Goal: Task Accomplishment & Management: Use online tool/utility

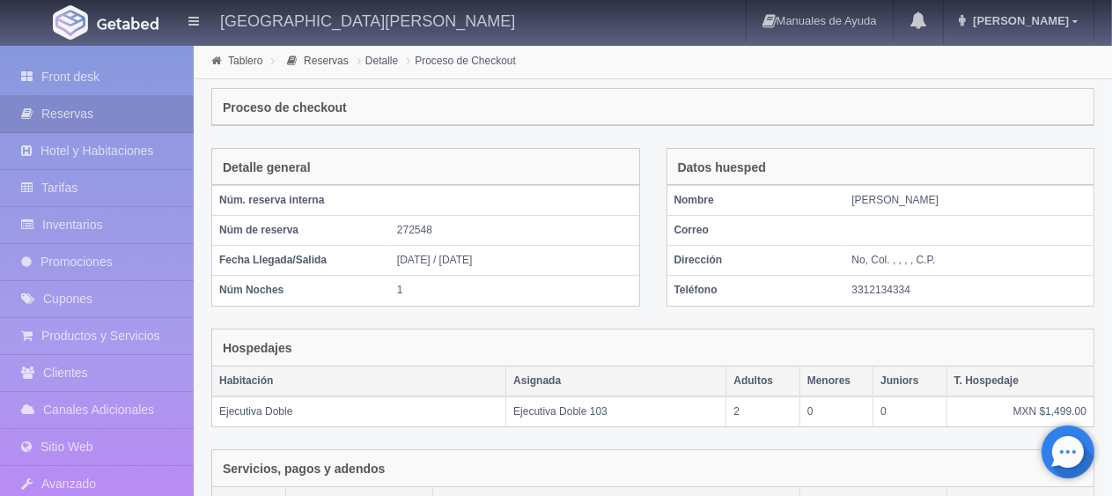
scroll to position [345, 0]
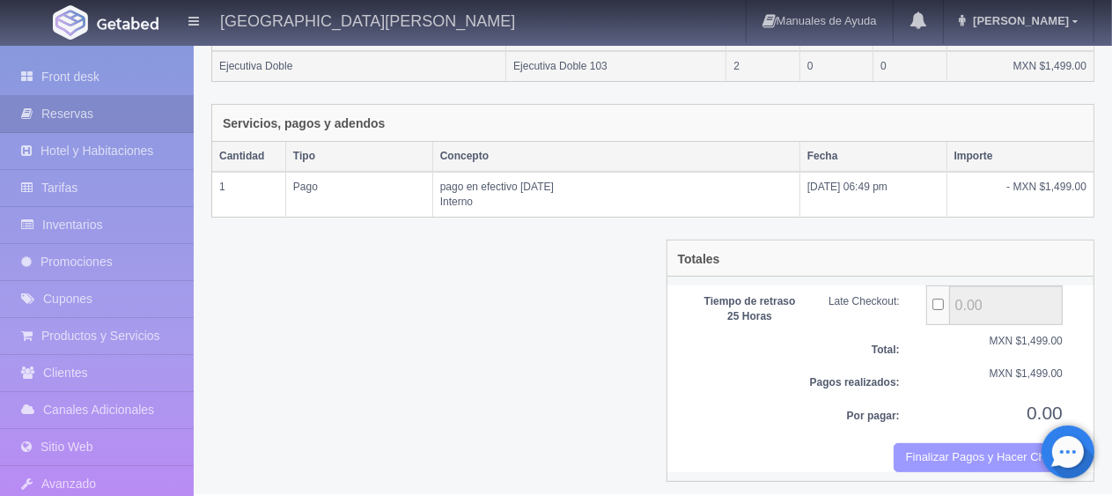
drag, startPoint x: 996, startPoint y: 440, endPoint x: 635, endPoint y: 50, distance: 531.3
click at [996, 443] on button "Finalizar Pagos y Hacer Checkout" at bounding box center [977, 457] width 169 height 29
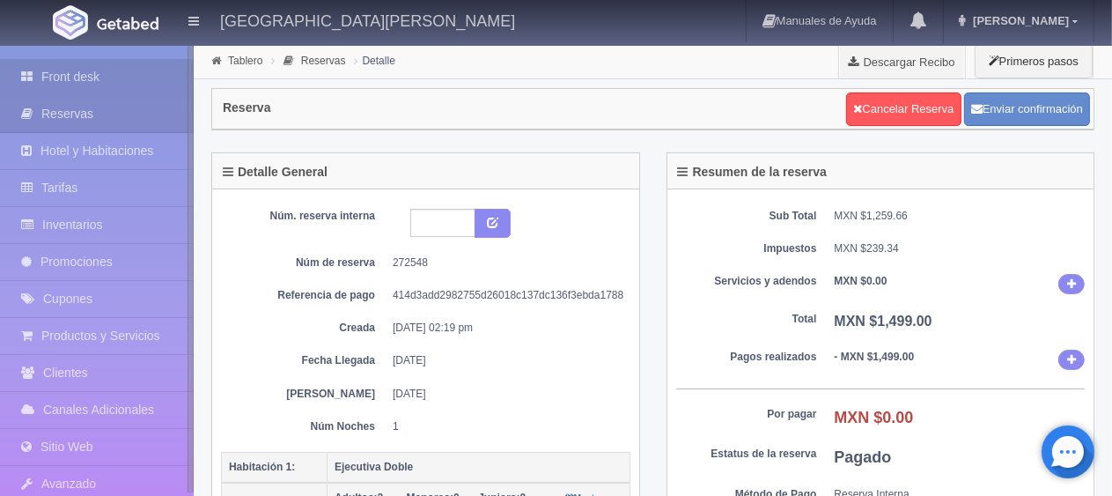
click at [145, 65] on link "Front desk" at bounding box center [97, 77] width 194 height 36
